Goal: Task Accomplishment & Management: Use online tool/utility

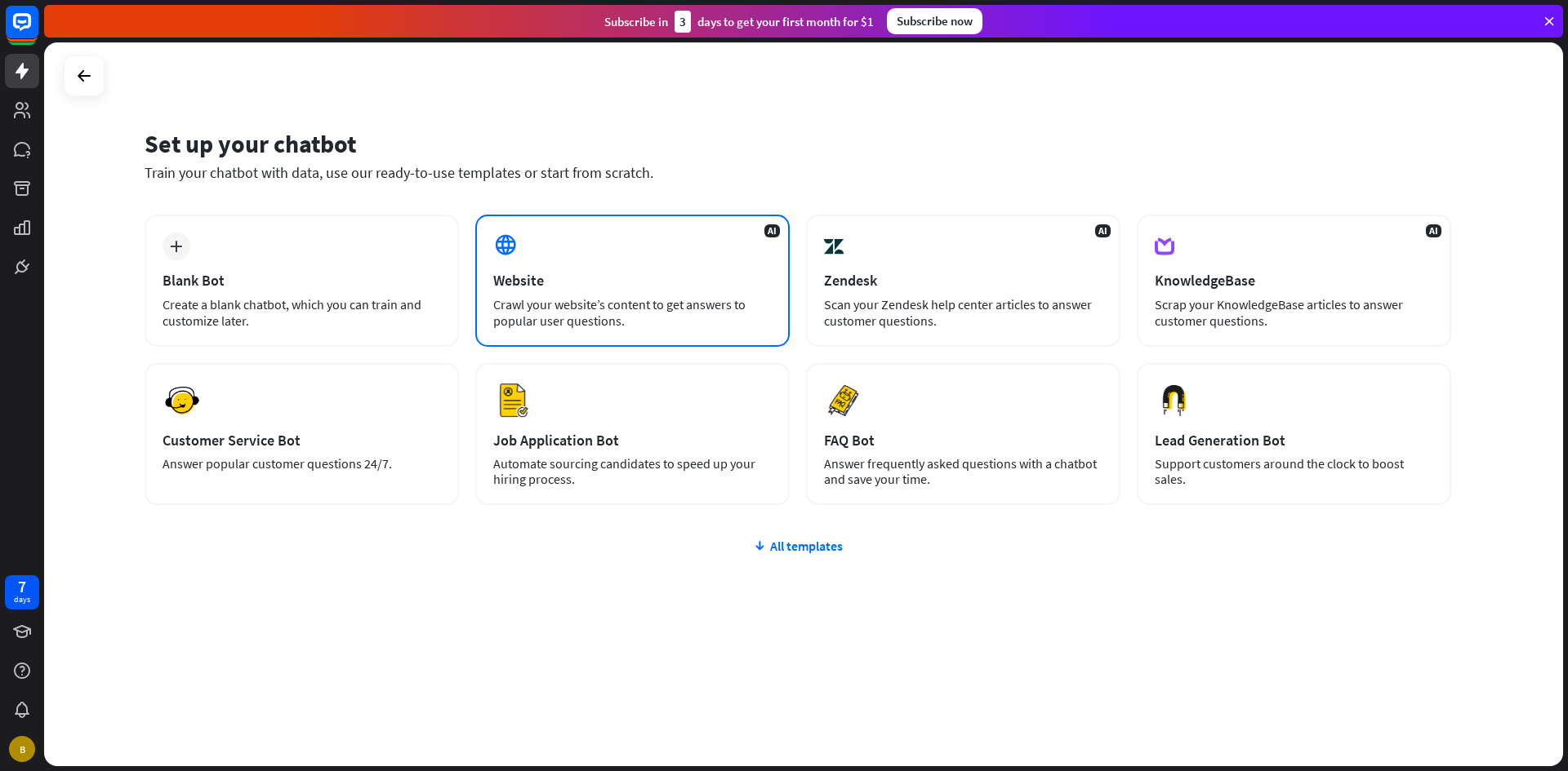
click at [564, 326] on div "Crawl your website’s content to get answers to popular user questions." at bounding box center [632, 312] width 278 height 32
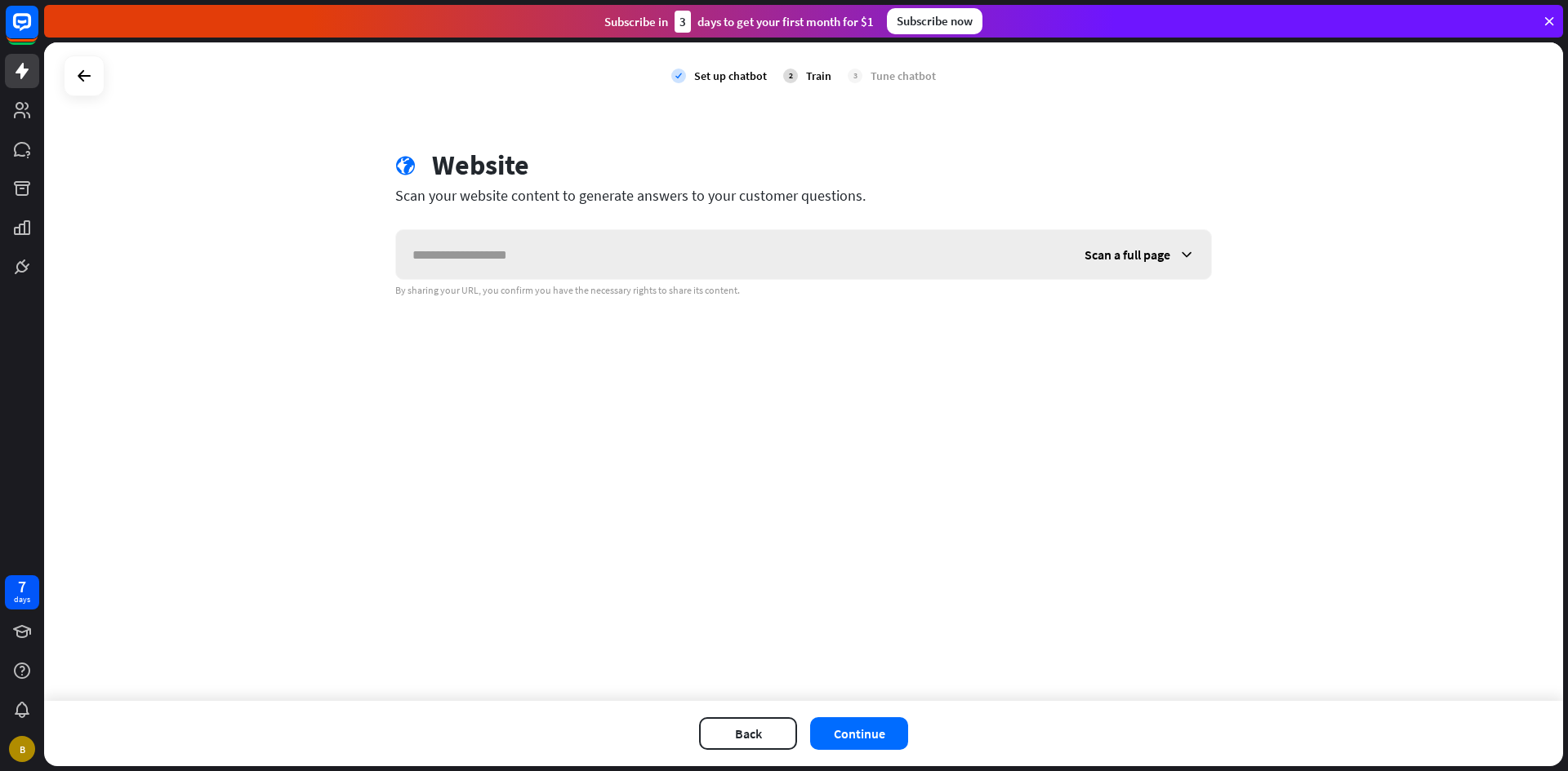
click at [1115, 248] on span "Scan a full page" at bounding box center [1127, 254] width 86 height 16
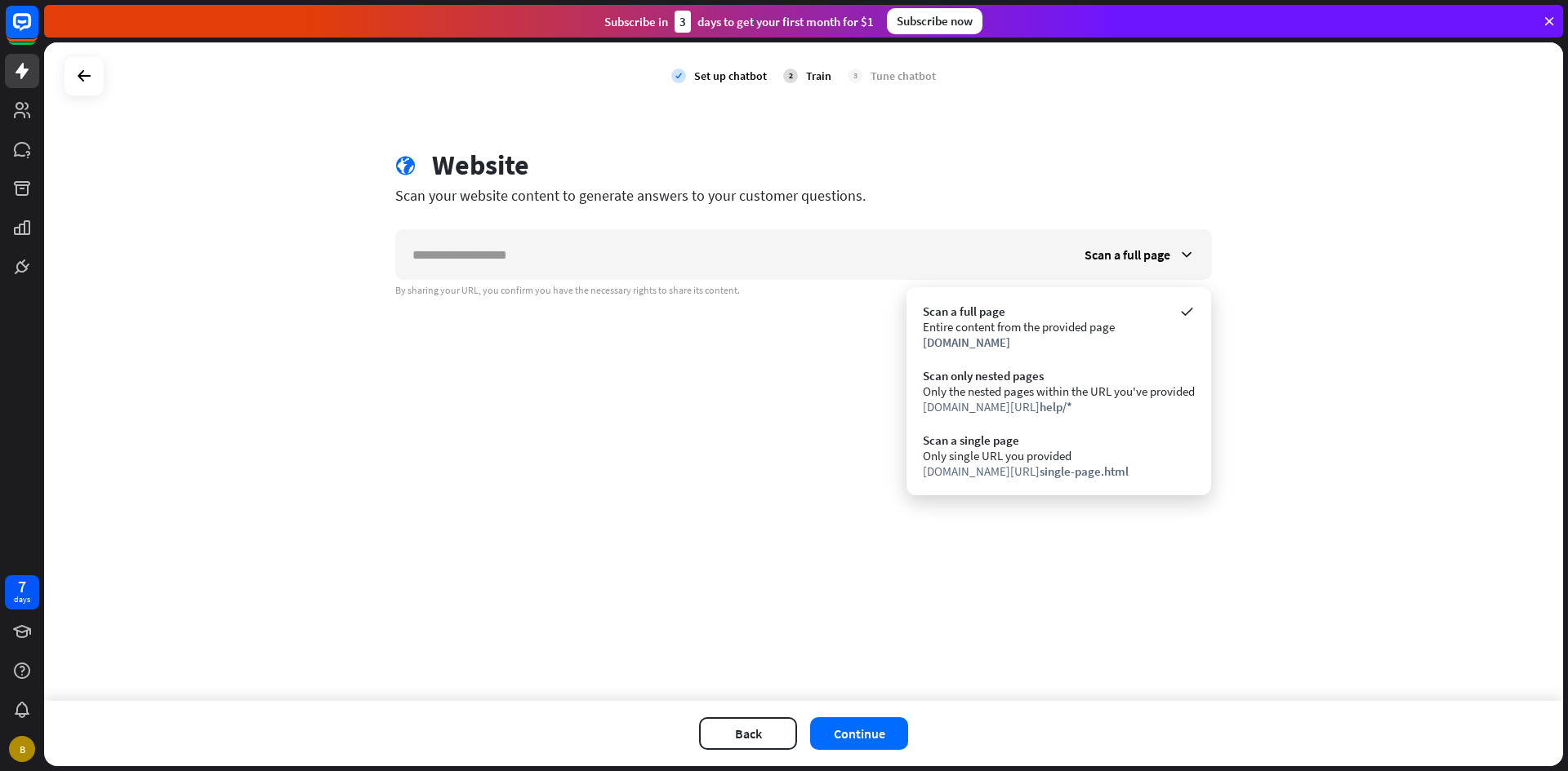
click at [738, 479] on div "check Set up chatbot 2 Train 3 Tune chatbot globe Website Scan your website con…" at bounding box center [804, 372] width 1519 height 659
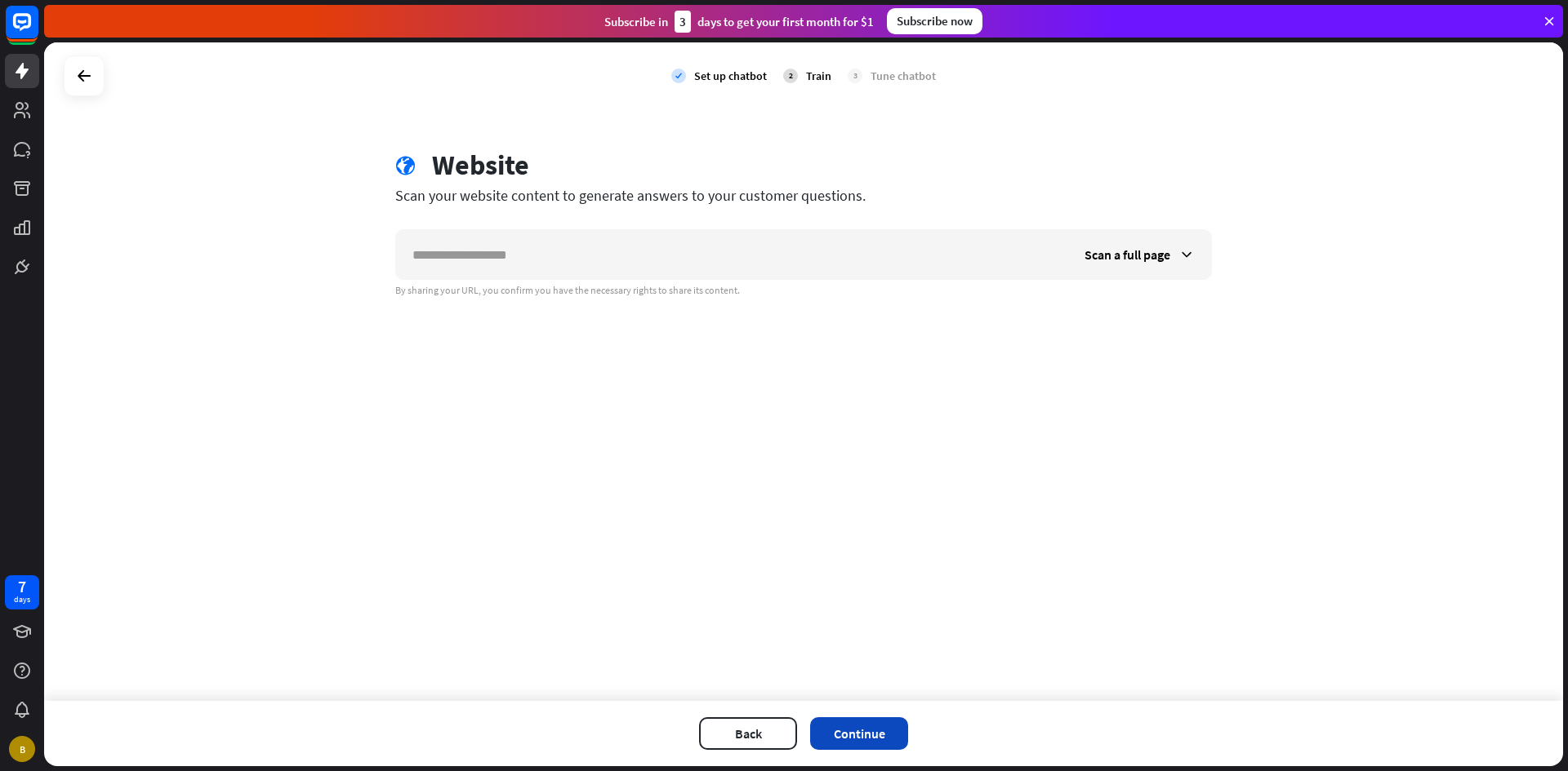
click at [866, 734] on button "Continue" at bounding box center [859, 734] width 98 height 32
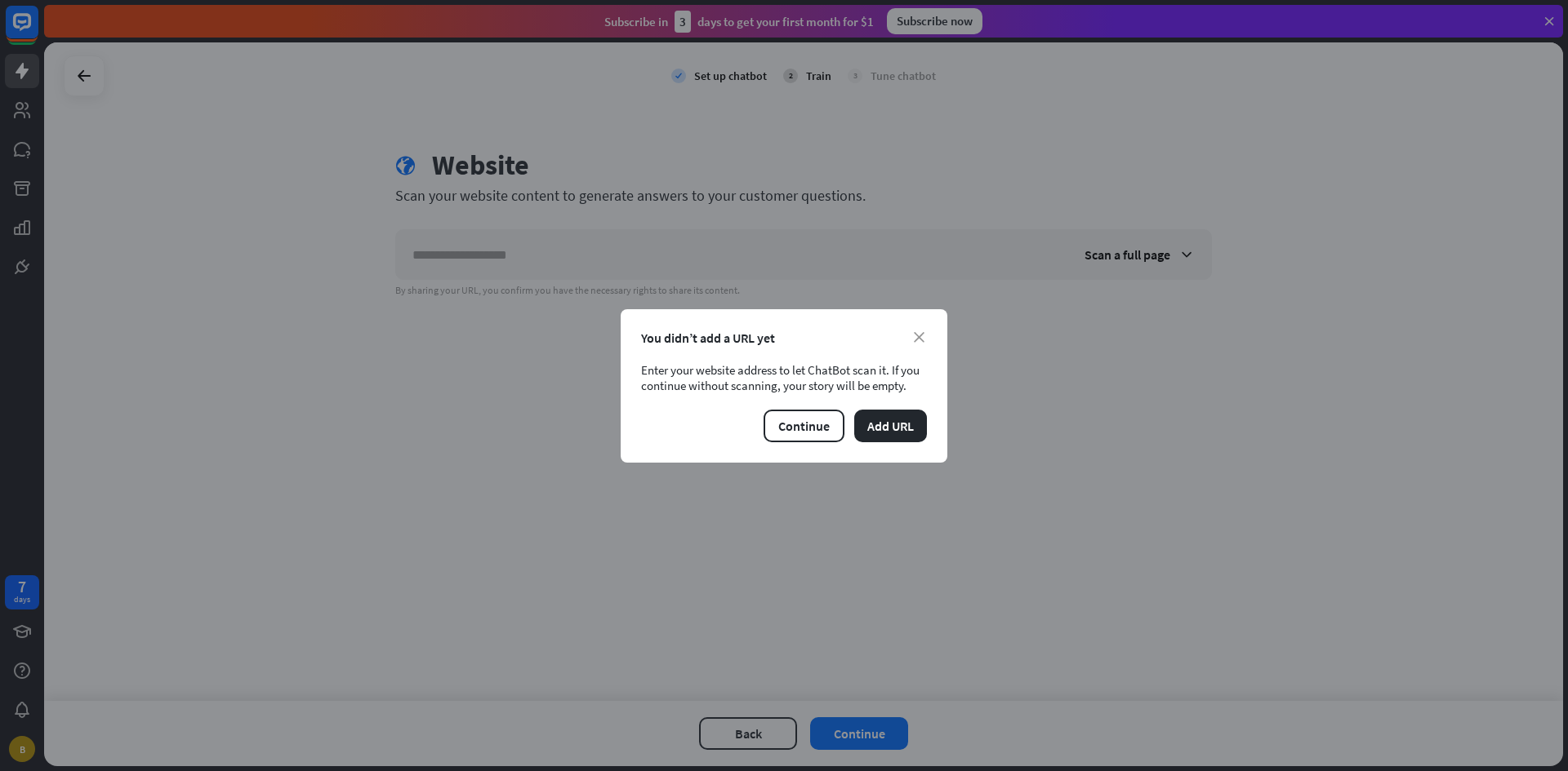
click at [899, 338] on div "You didn’t add a URL yet" at bounding box center [783, 338] width 286 height 16
click at [916, 336] on icon "close" at bounding box center [919, 338] width 11 height 11
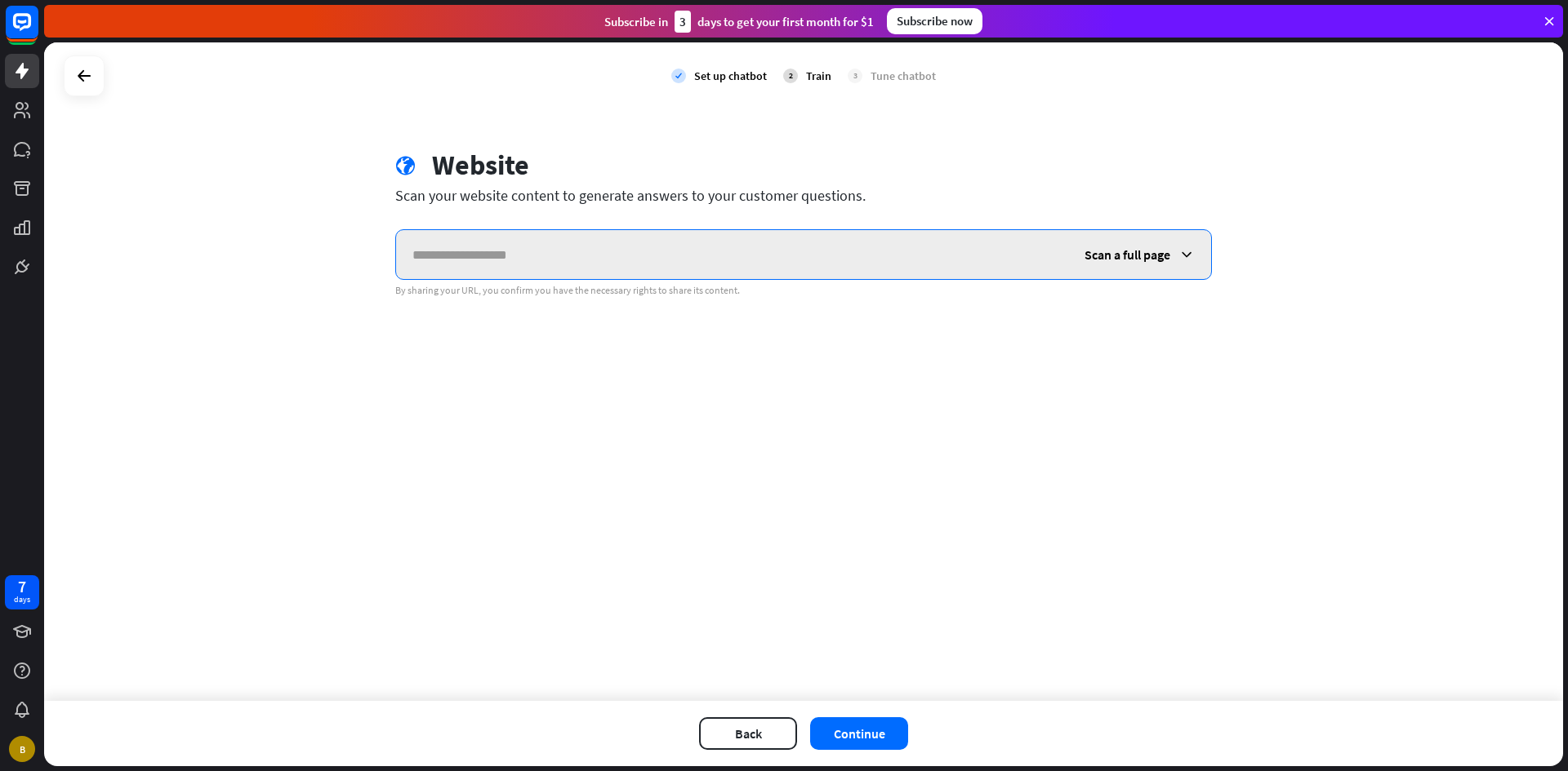
click at [697, 254] on input "text" at bounding box center [732, 254] width 672 height 49
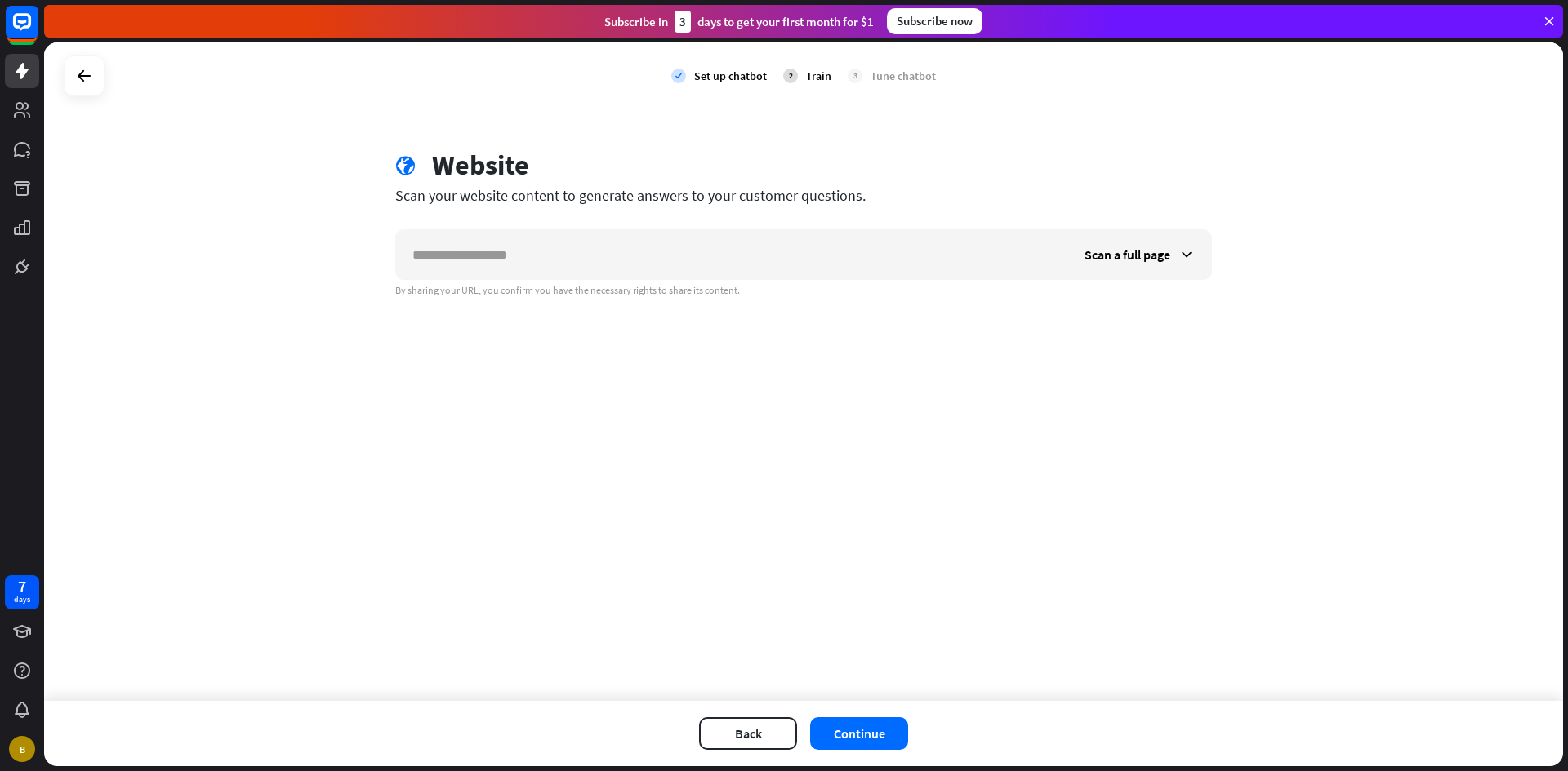
click at [854, 198] on div "Scan your website content to generate answers to your customer questions." at bounding box center [804, 195] width 816 height 19
drag, startPoint x: 525, startPoint y: 198, endPoint x: 785, endPoint y: 198, distance: 260.0
click at [742, 192] on div "Scan your website content to generate answers to your customer questions." at bounding box center [804, 195] width 816 height 19
click at [854, 206] on div "globe Website Scan your website content to generate answers to your customer qu…" at bounding box center [804, 222] width 856 height 148
click at [76, 81] on icon at bounding box center [84, 75] width 20 height 20
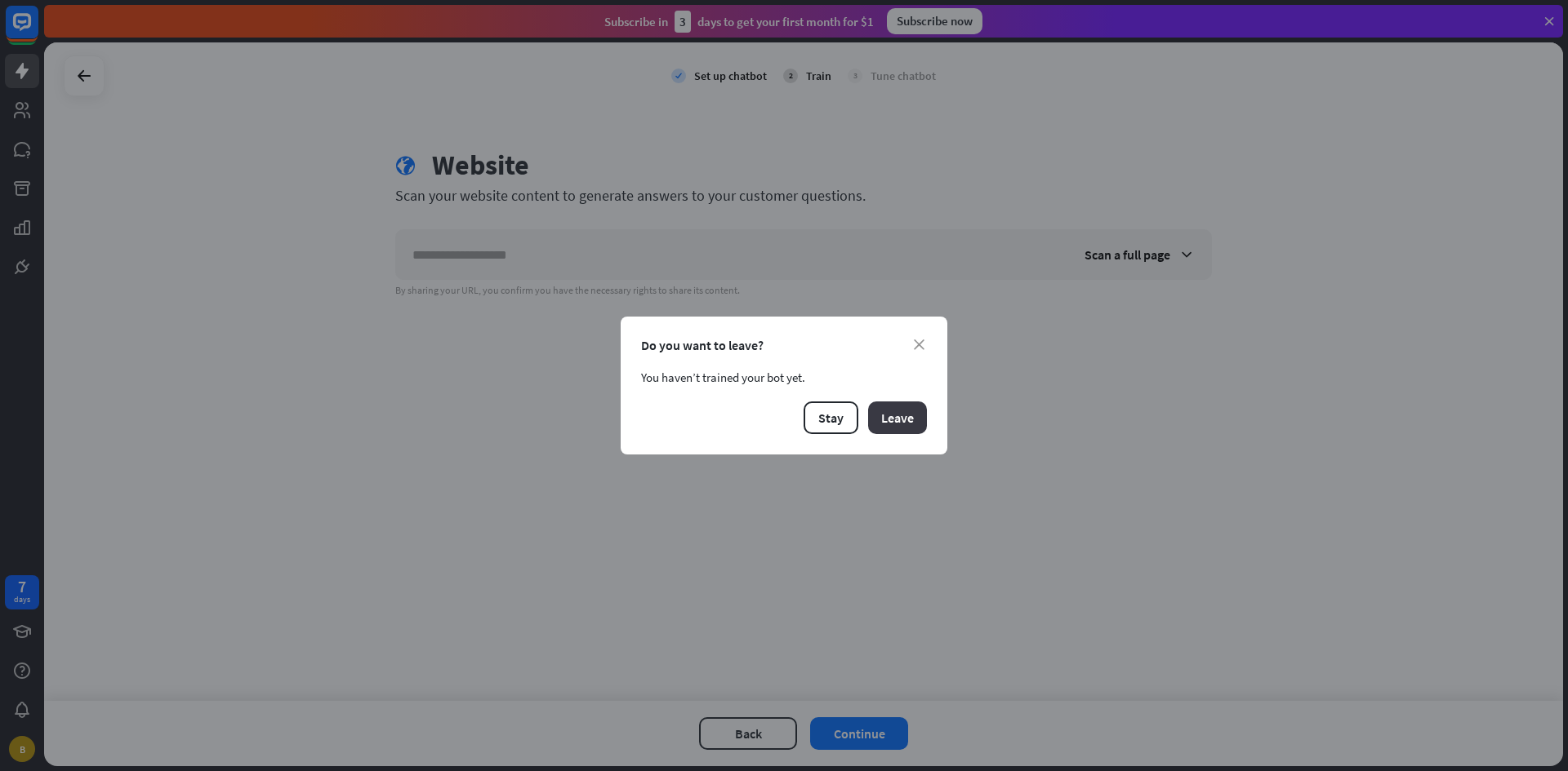
click at [892, 420] on button "Leave" at bounding box center [897, 418] width 59 height 32
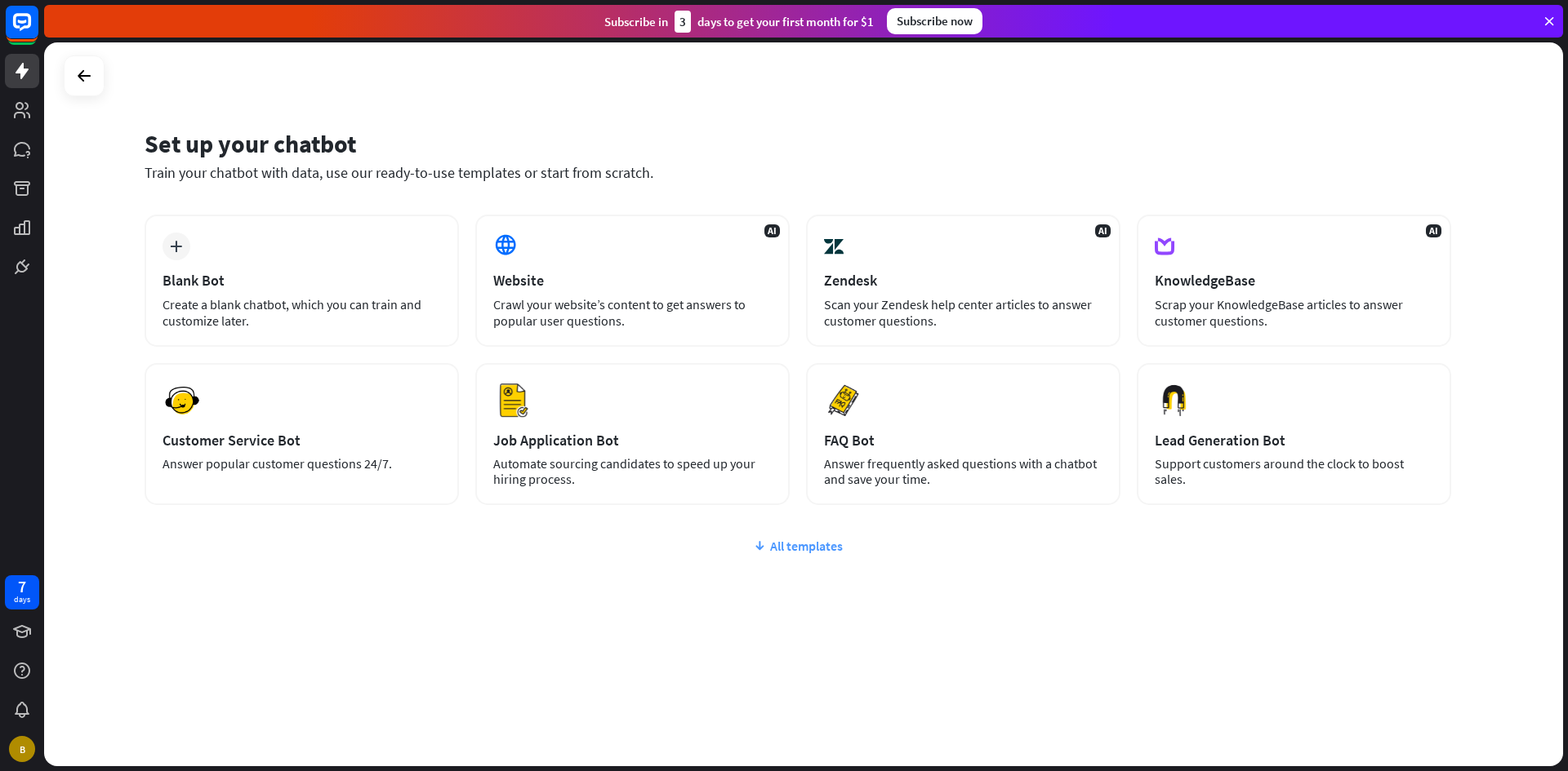
click at [848, 542] on div "All templates" at bounding box center [798, 545] width 1307 height 16
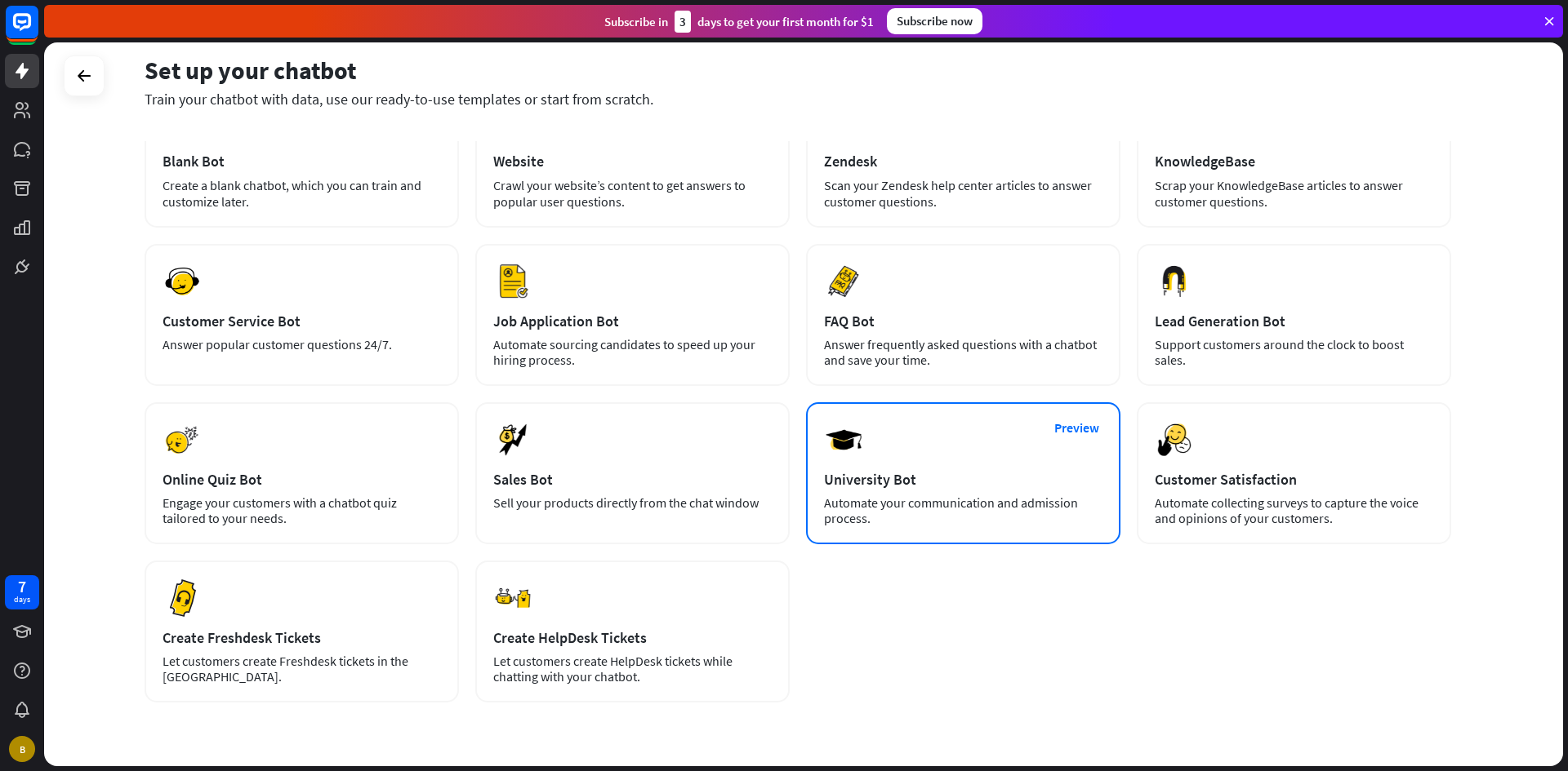
scroll to position [170, 0]
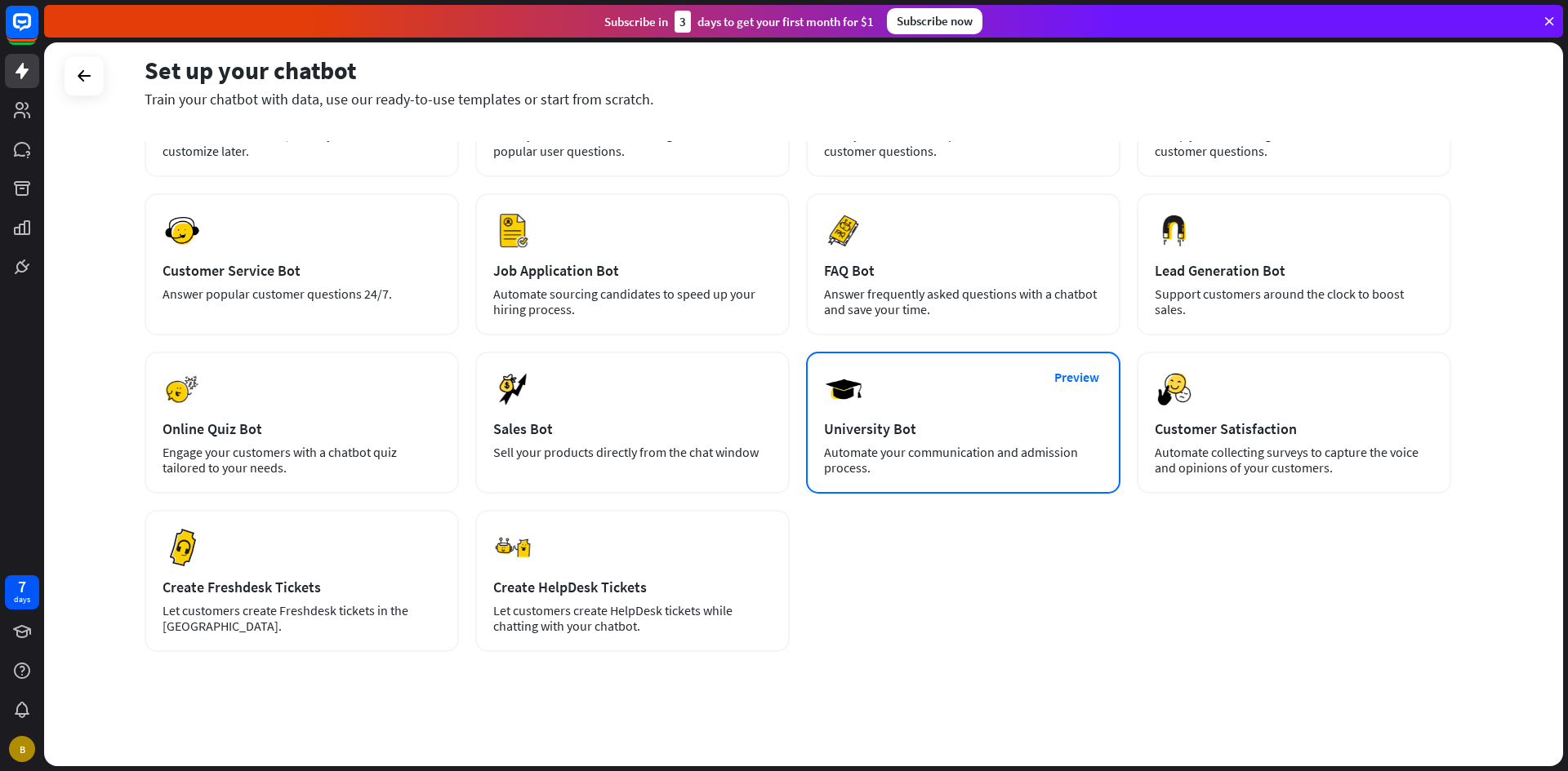
click at [939, 445] on div "Automate your communication and admission process." at bounding box center [963, 461] width 278 height 31
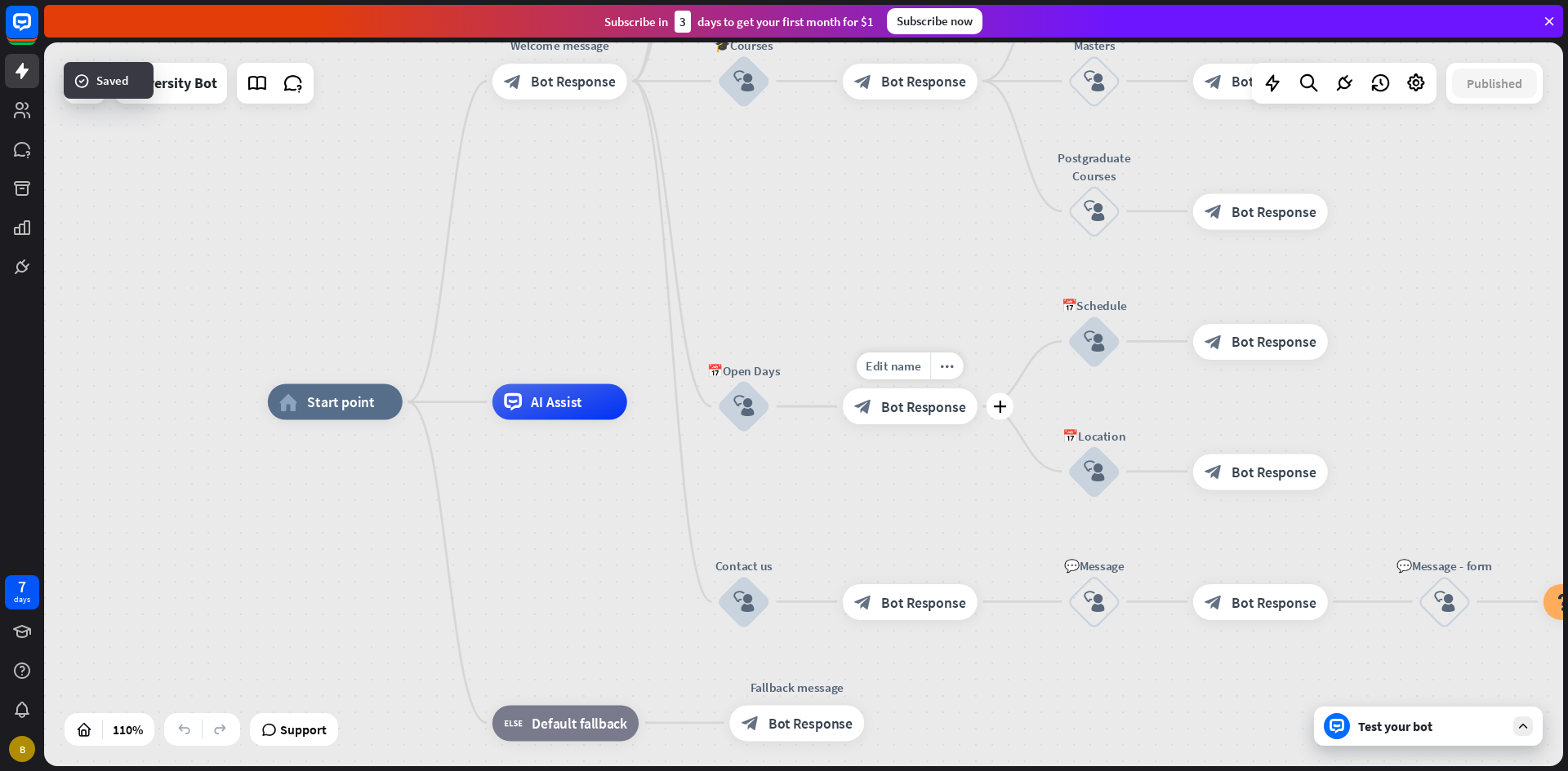
click at [935, 411] on span "Bot Response" at bounding box center [922, 406] width 84 height 18
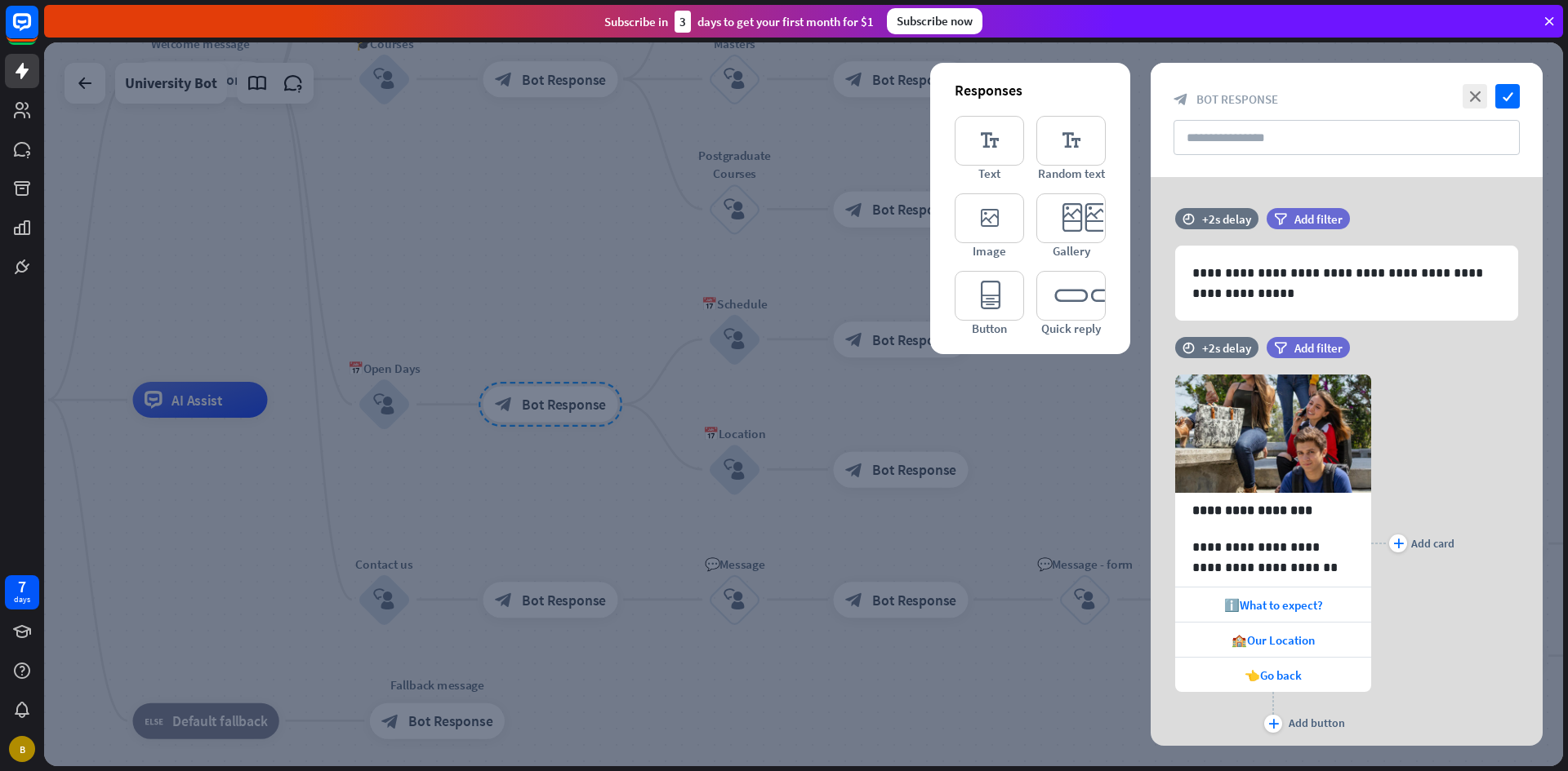
click at [729, 284] on div at bounding box center [804, 405] width 1519 height 724
